Goal: Transaction & Acquisition: Purchase product/service

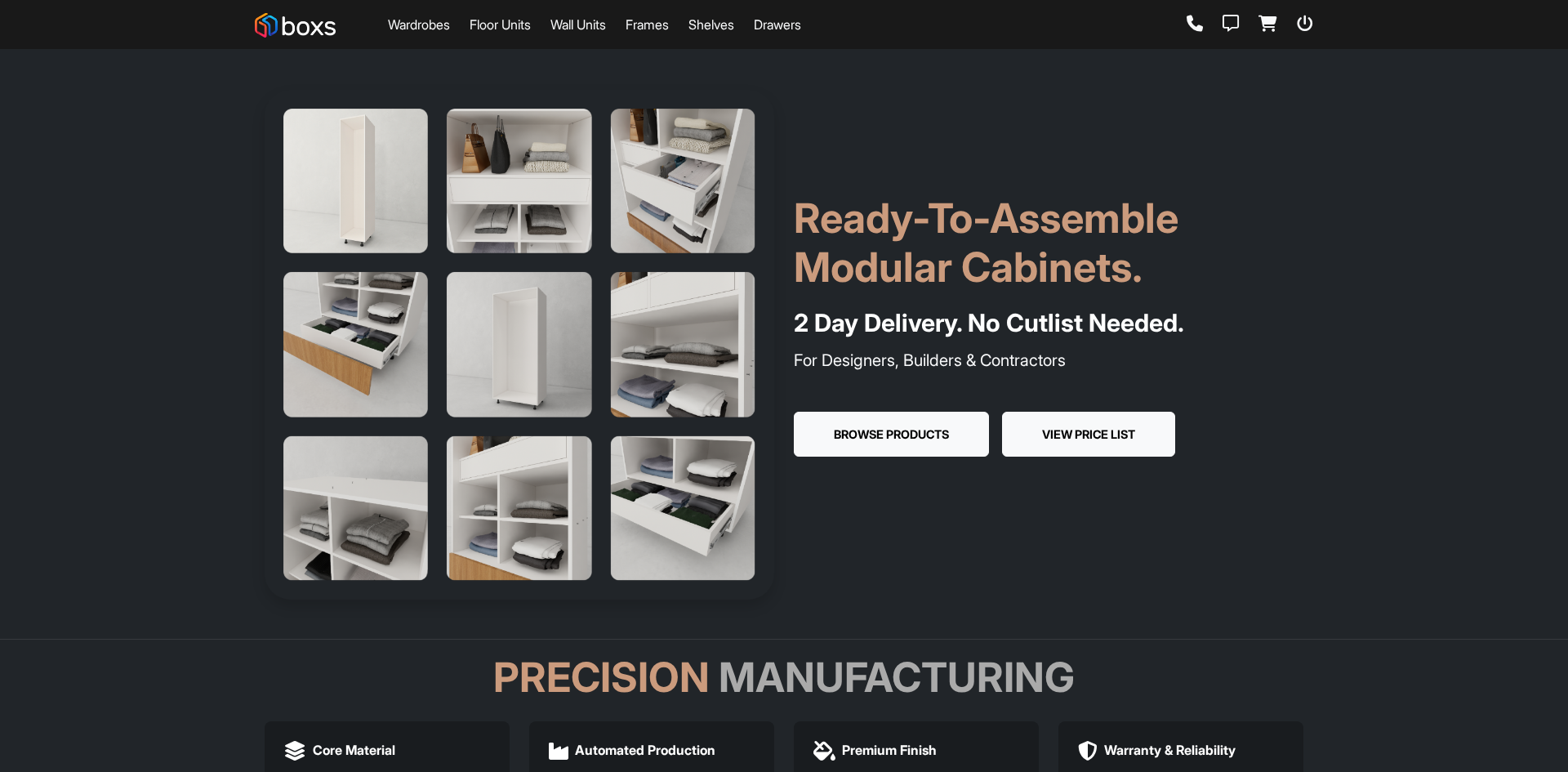
click at [1100, 424] on button "View Price List" at bounding box center [1089, 435] width 173 height 46
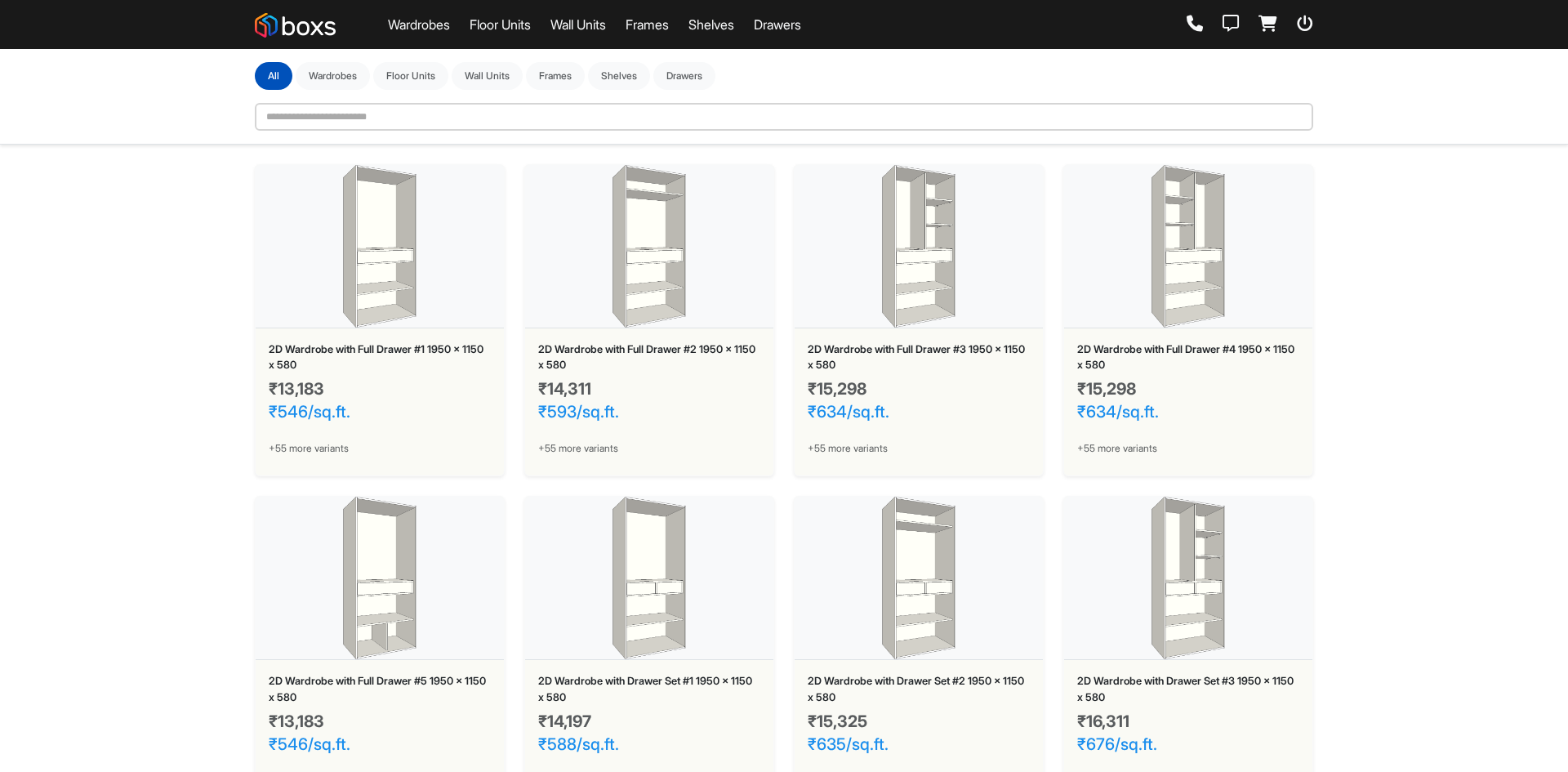
click at [456, 200] on img at bounding box center [379, 247] width 248 height 164
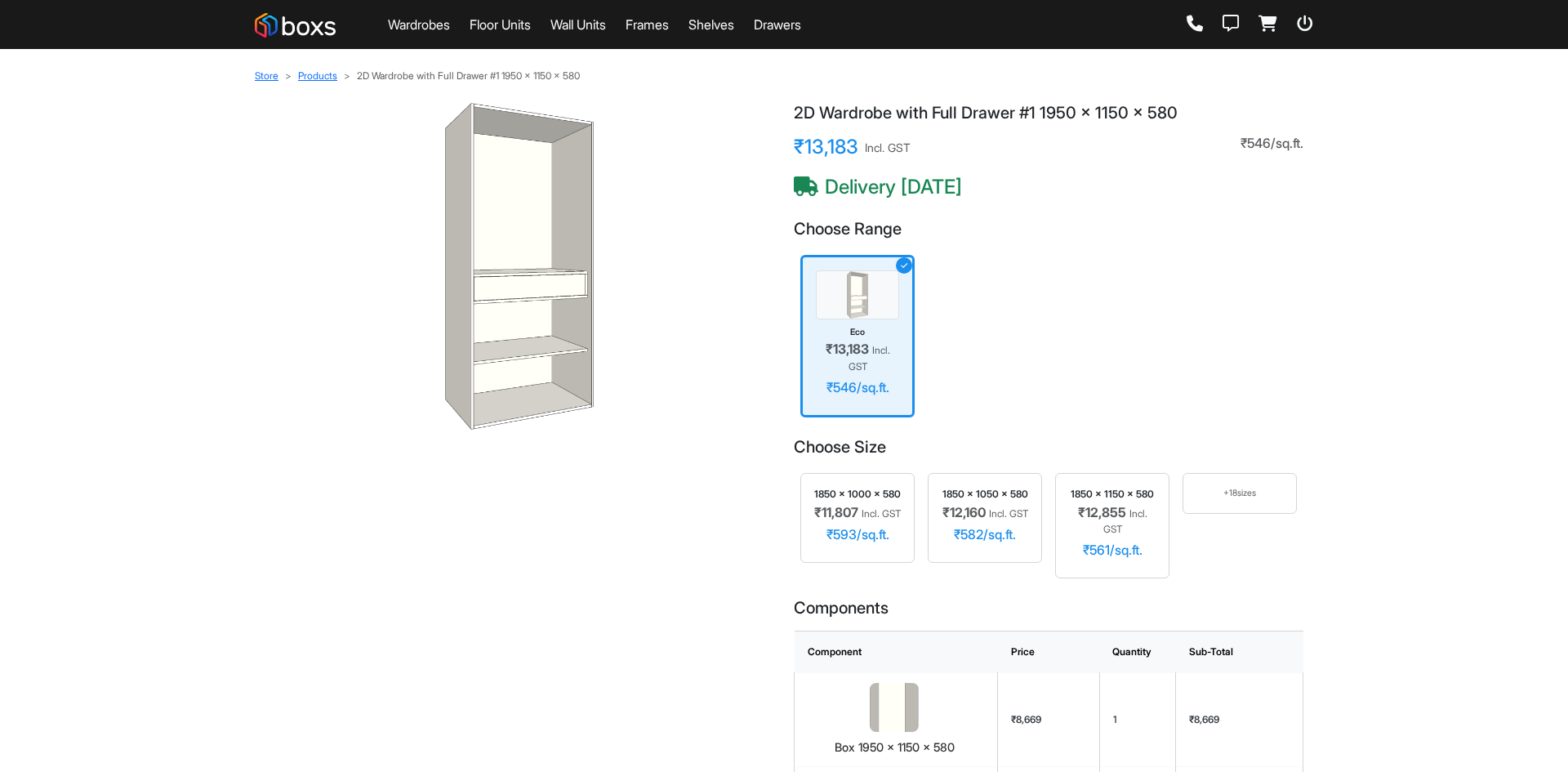
click at [1201, 497] on div "+ 18 sizes" at bounding box center [1241, 493] width 87 height 13
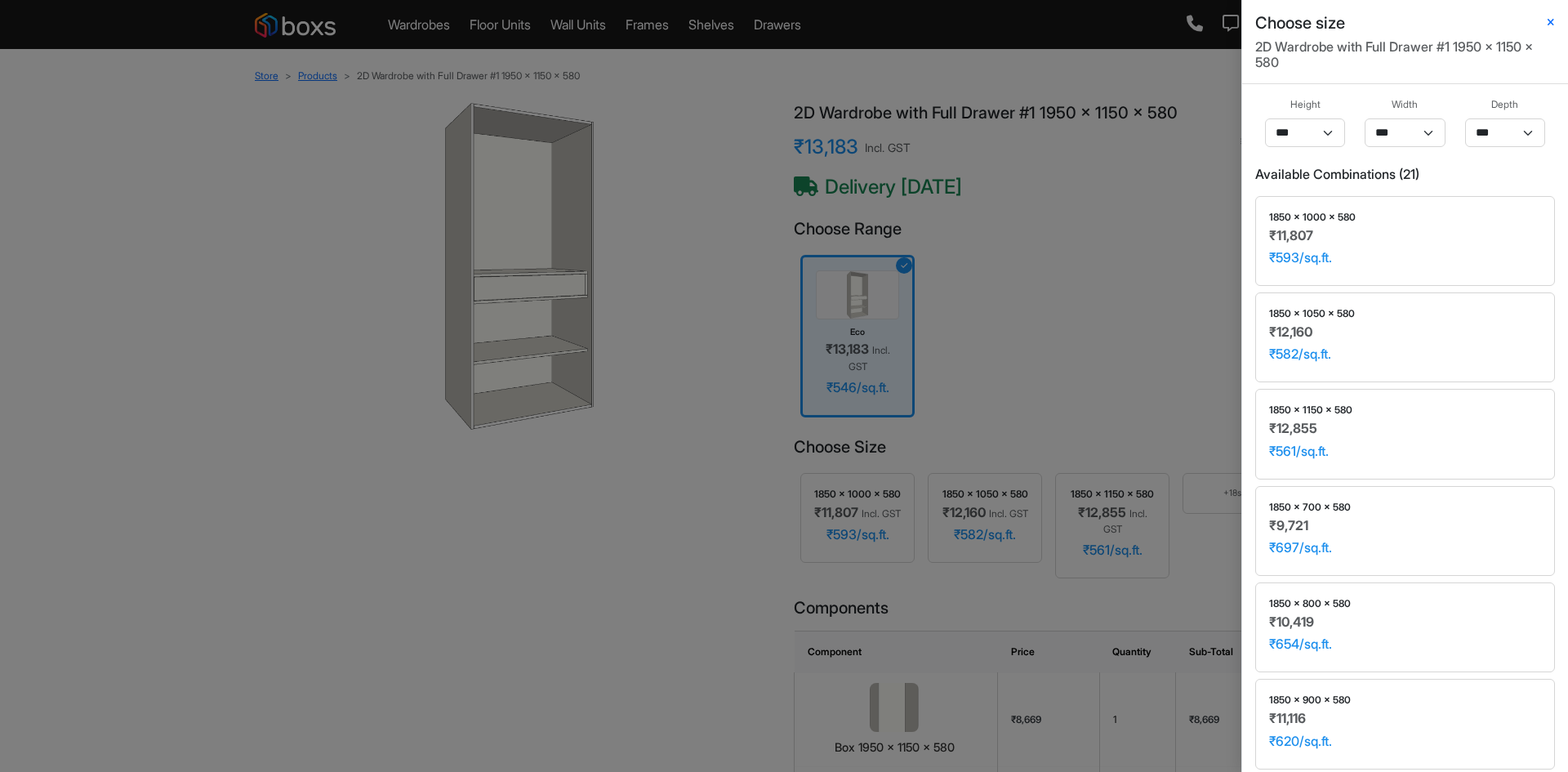
click at [1123, 197] on div "Choose size 2D Wardrobe with Full Drawer #1 1950 x 1150 x 580 Height *** **** *…" at bounding box center [784, 386] width 1568 height 772
